Goal: Information Seeking & Learning: Learn about a topic

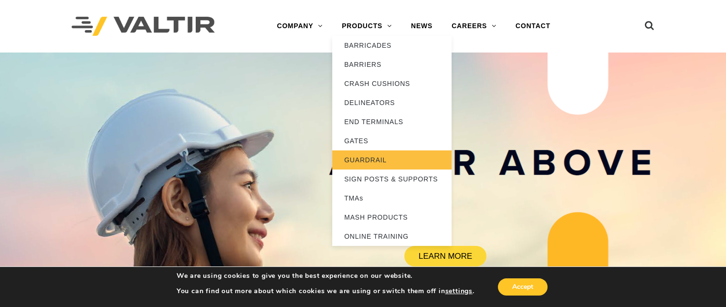
click at [364, 158] on link "GUARDRAIL" at bounding box center [391, 159] width 119 height 19
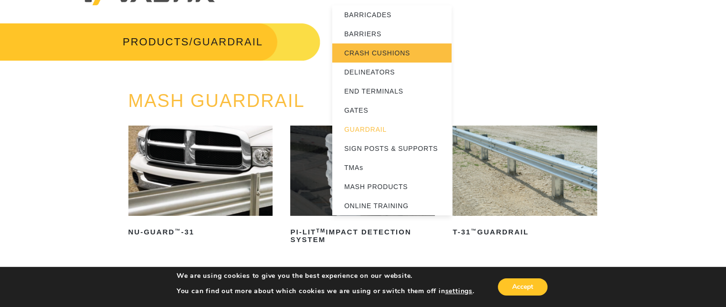
scroll to position [48, 0]
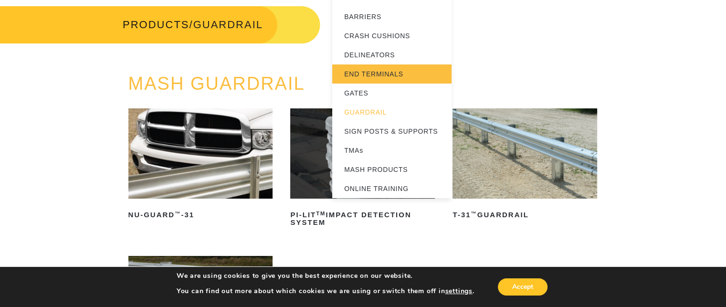
click at [388, 74] on link "END TERMINALS" at bounding box center [391, 73] width 119 height 19
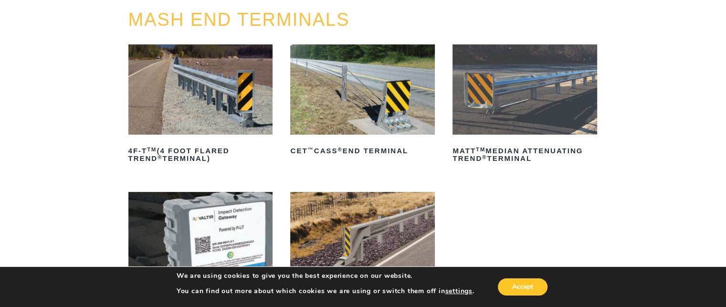
scroll to position [95, 0]
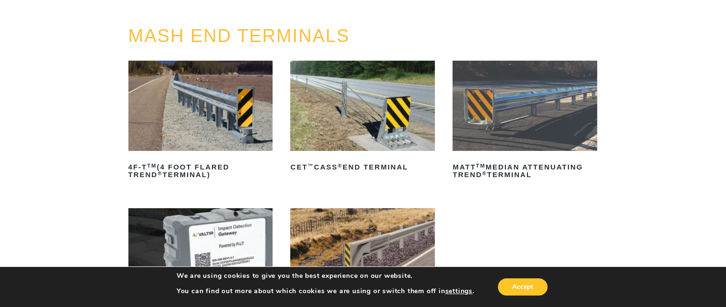
click at [206, 131] on img at bounding box center [200, 106] width 145 height 90
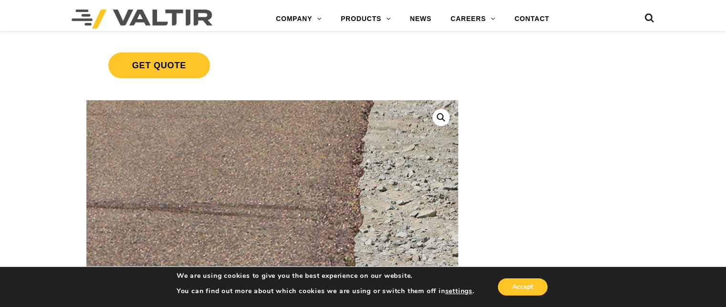
scroll to position [334, 0]
